Goal: Go to known website: Access a specific website the user already knows

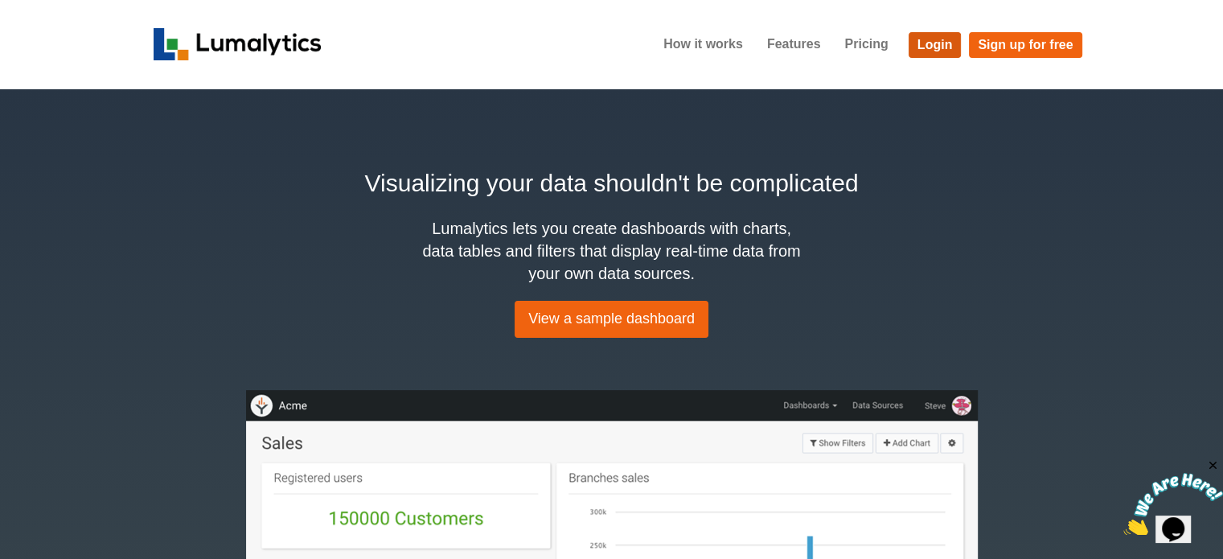
click at [933, 42] on link "Login" at bounding box center [935, 45] width 53 height 26
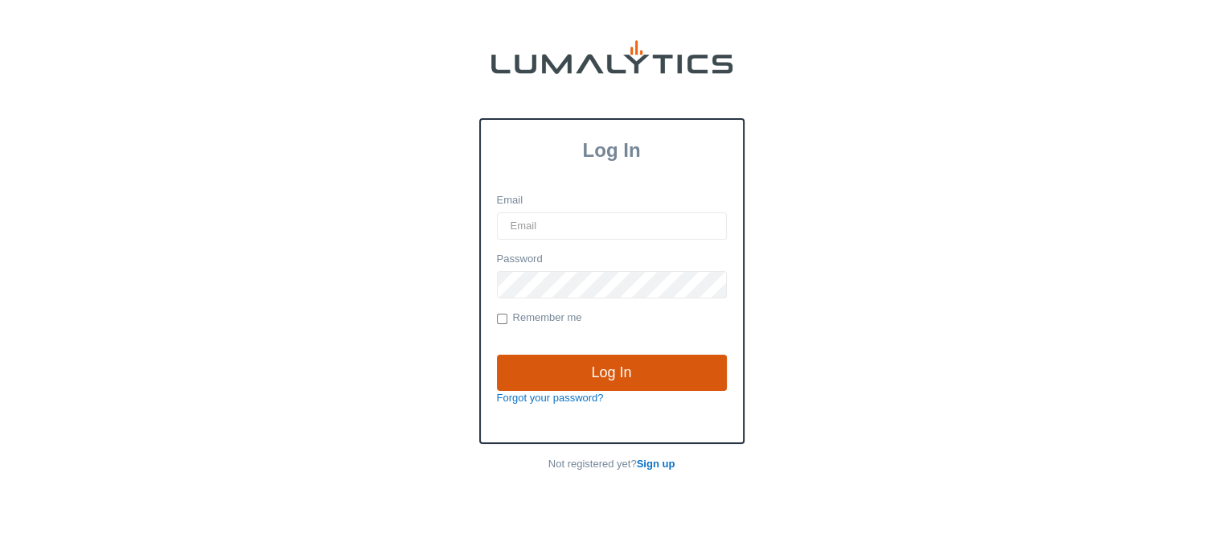
type input "cnoordyke@valleytruckparts.com"
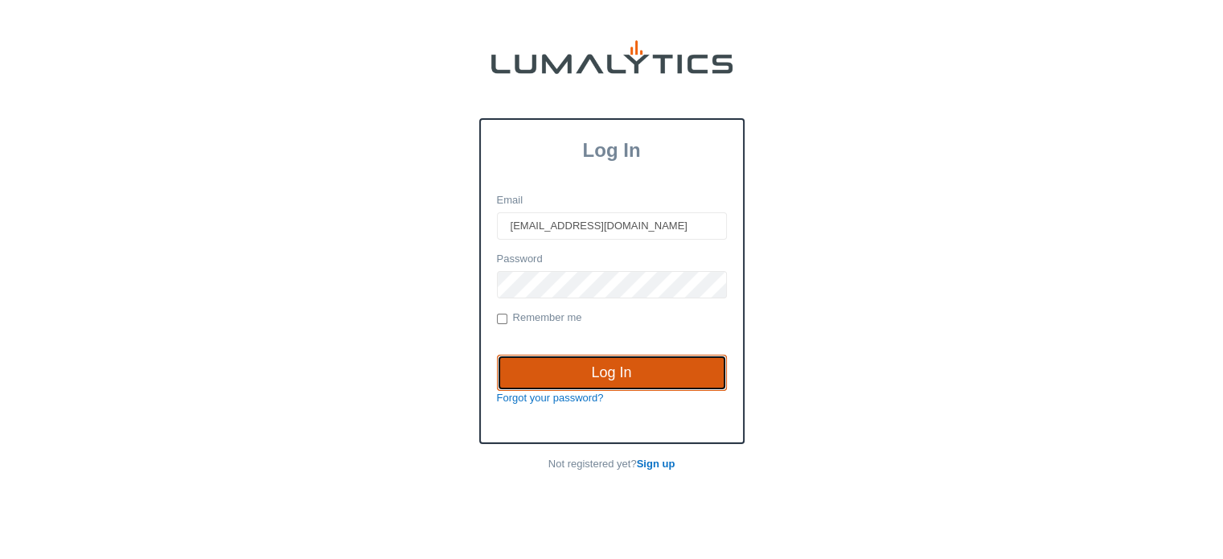
click at [617, 365] on input "Log In" at bounding box center [612, 373] width 230 height 37
